Goal: Task Accomplishment & Management: Manage account settings

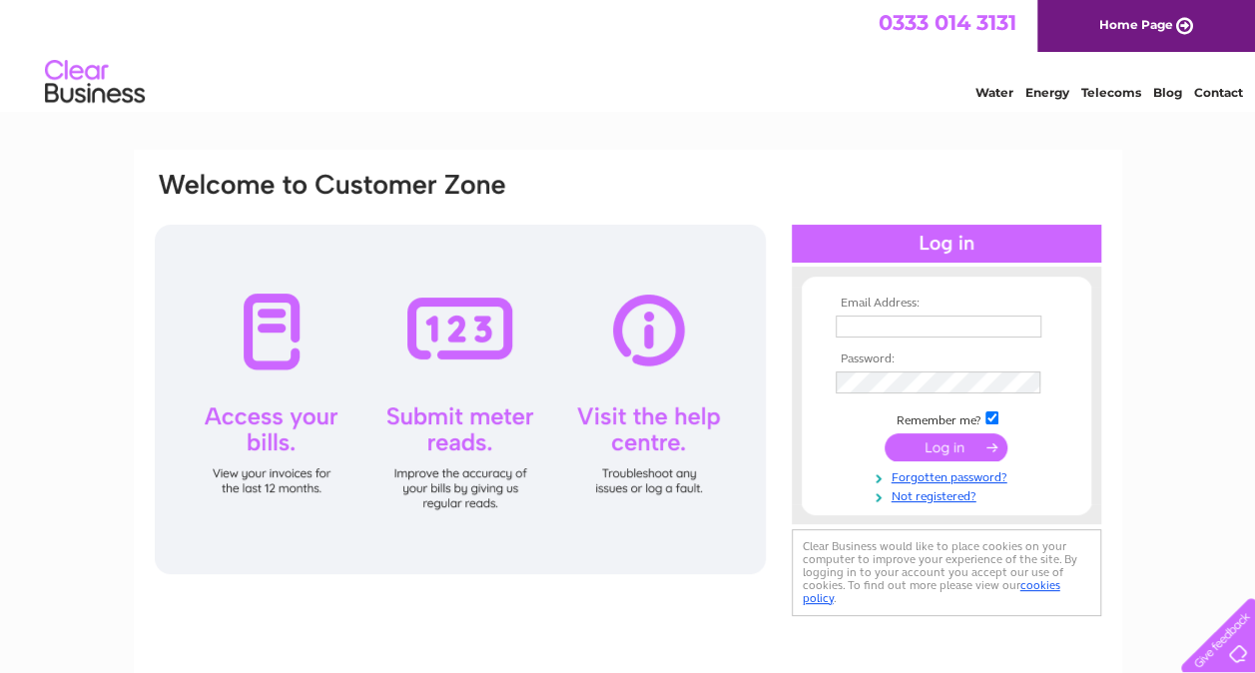
type input "[PERSON_NAME][EMAIL_ADDRESS][DOMAIN_NAME]"
click at [937, 447] on input "submit" at bounding box center [946, 447] width 123 height 28
click at [952, 443] on input "submit" at bounding box center [946, 447] width 123 height 28
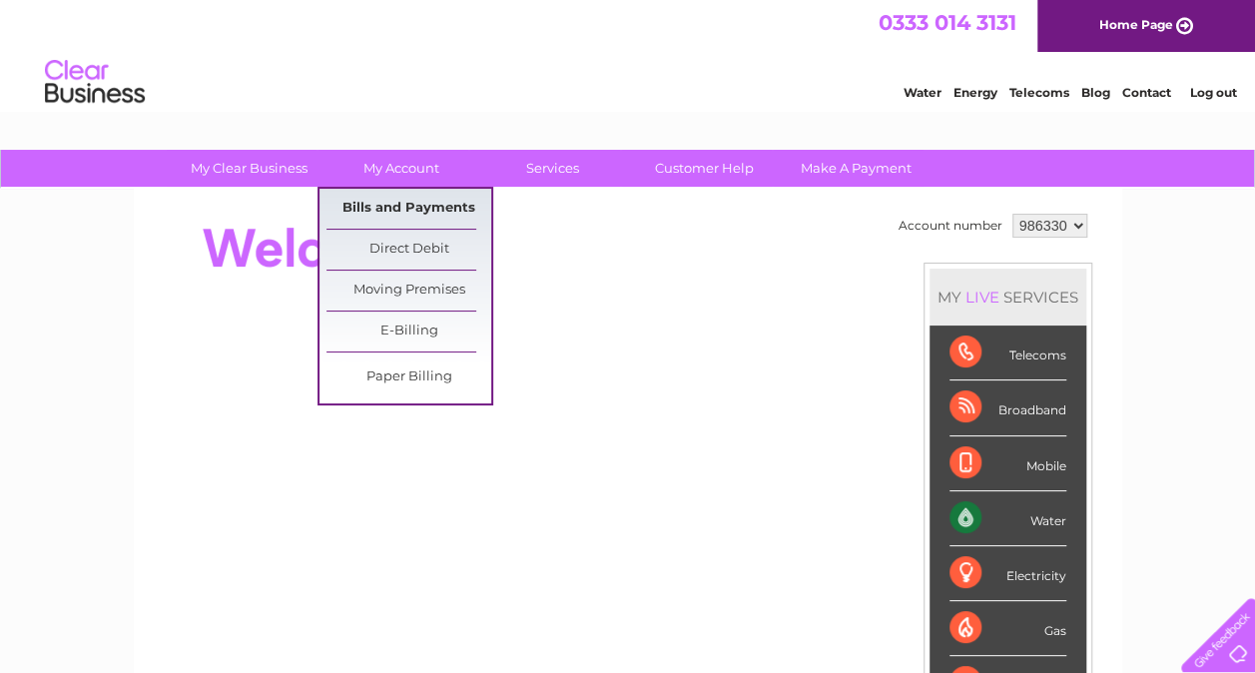
click at [415, 206] on link "Bills and Payments" at bounding box center [408, 209] width 165 height 40
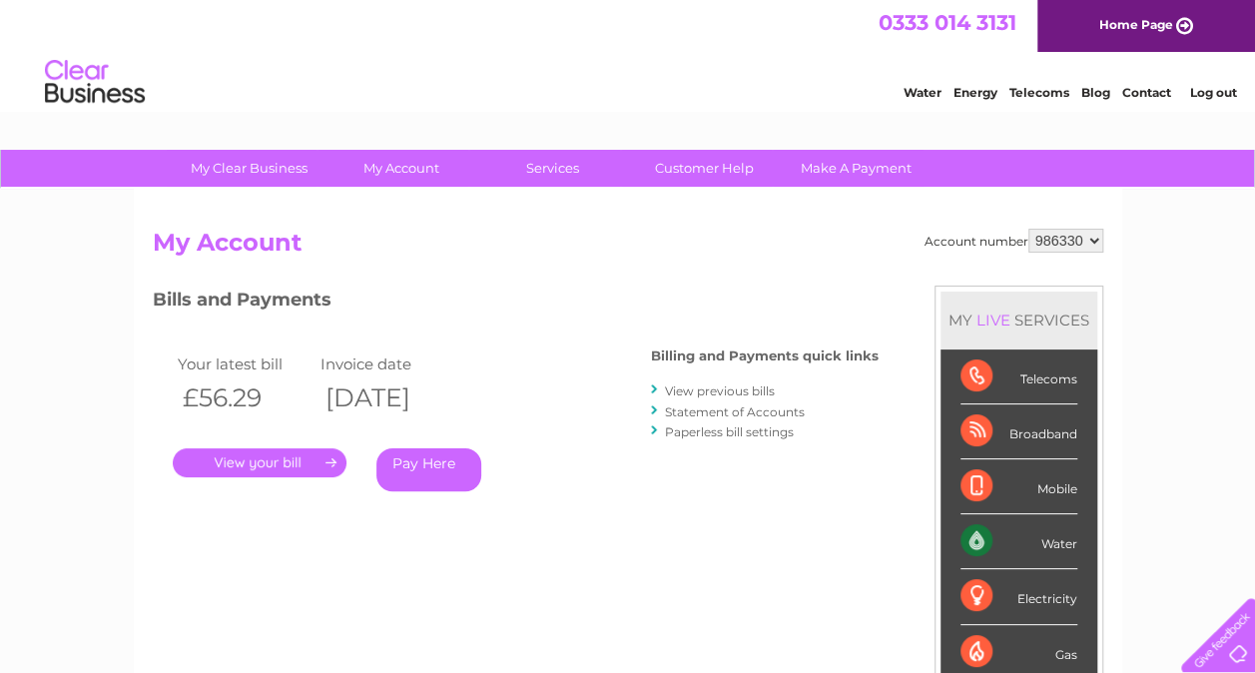
click at [280, 470] on link "." at bounding box center [260, 462] width 174 height 29
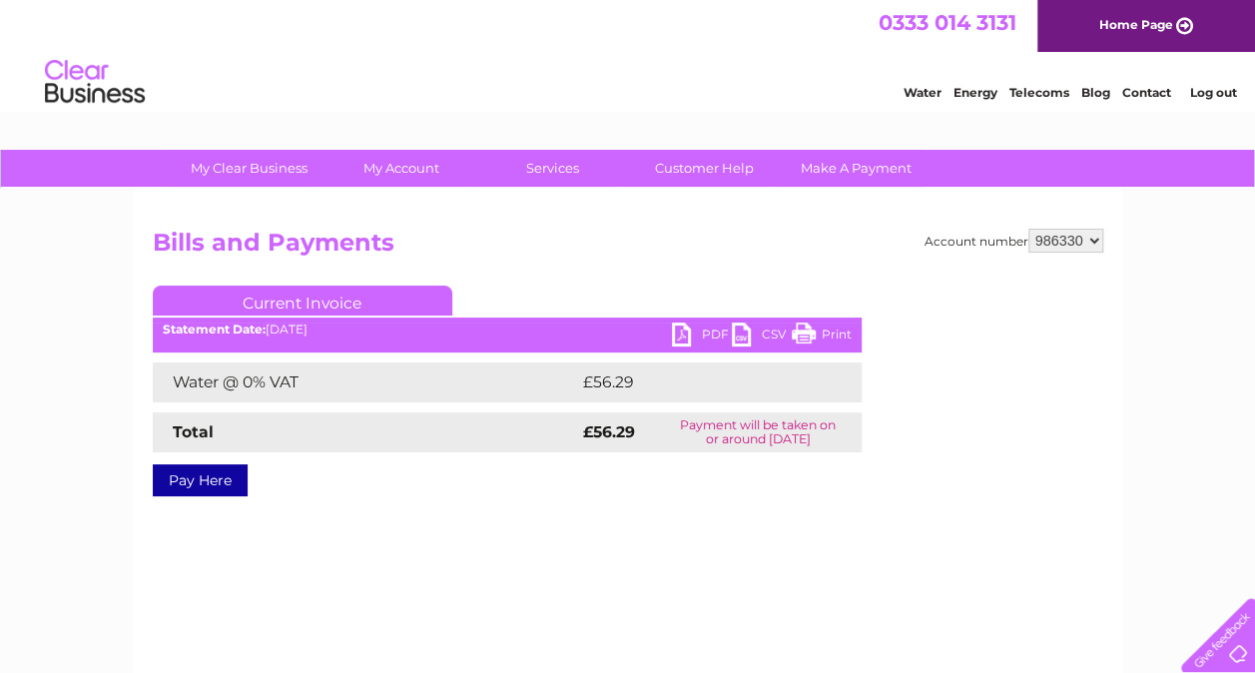
click at [685, 333] on link "PDF" at bounding box center [702, 336] width 60 height 29
